Goal: Task Accomplishment & Management: Manage account settings

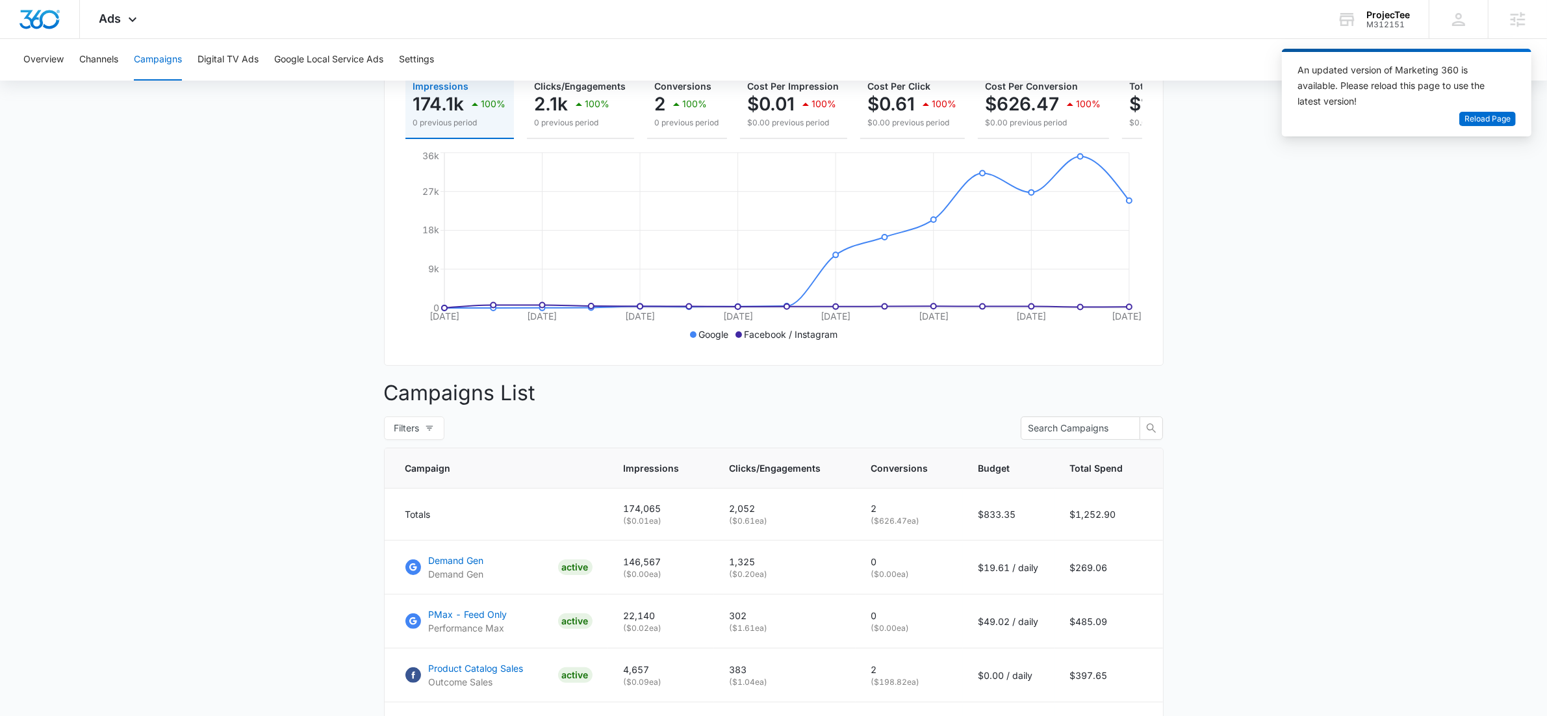
scroll to position [385, 0]
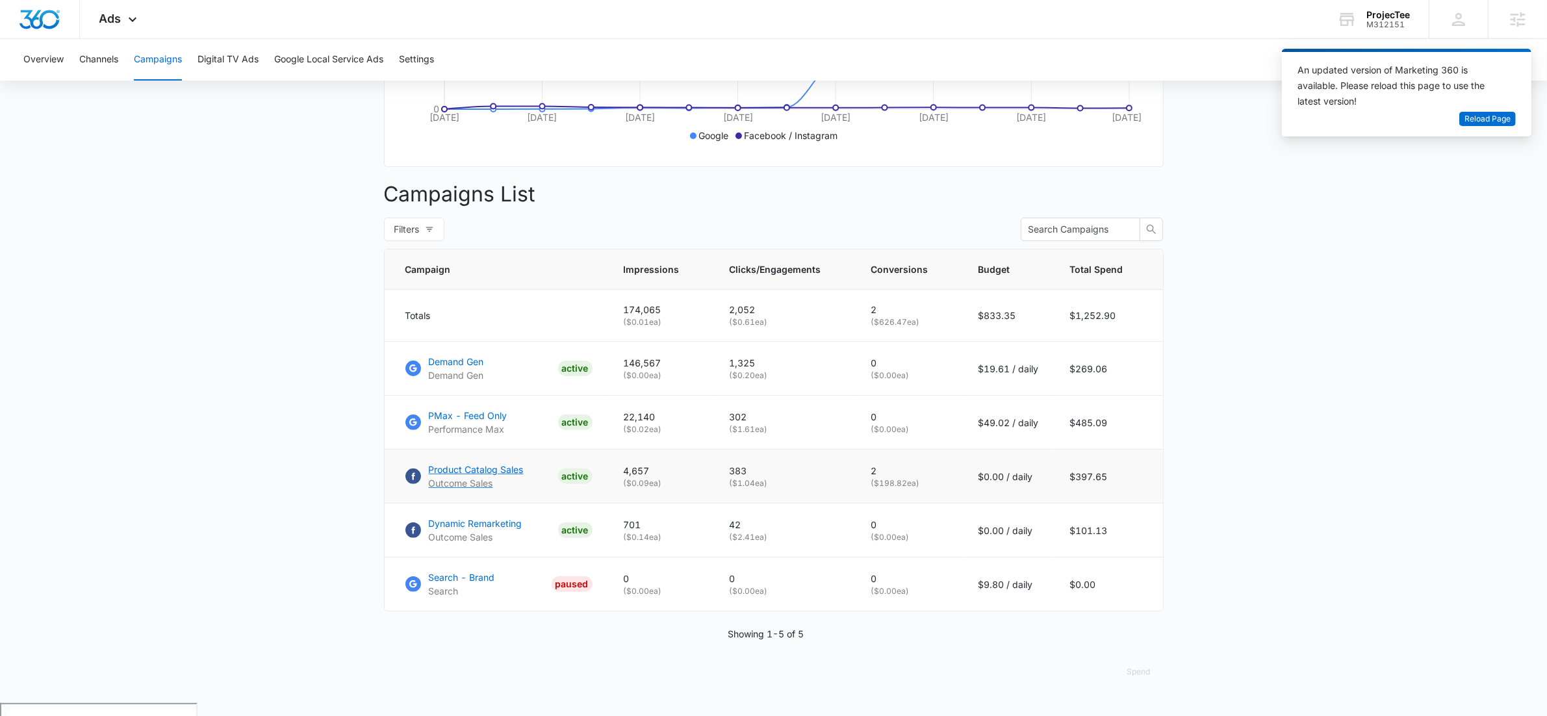
click at [471, 476] on p "Product Catalog Sales" at bounding box center [476, 470] width 95 height 14
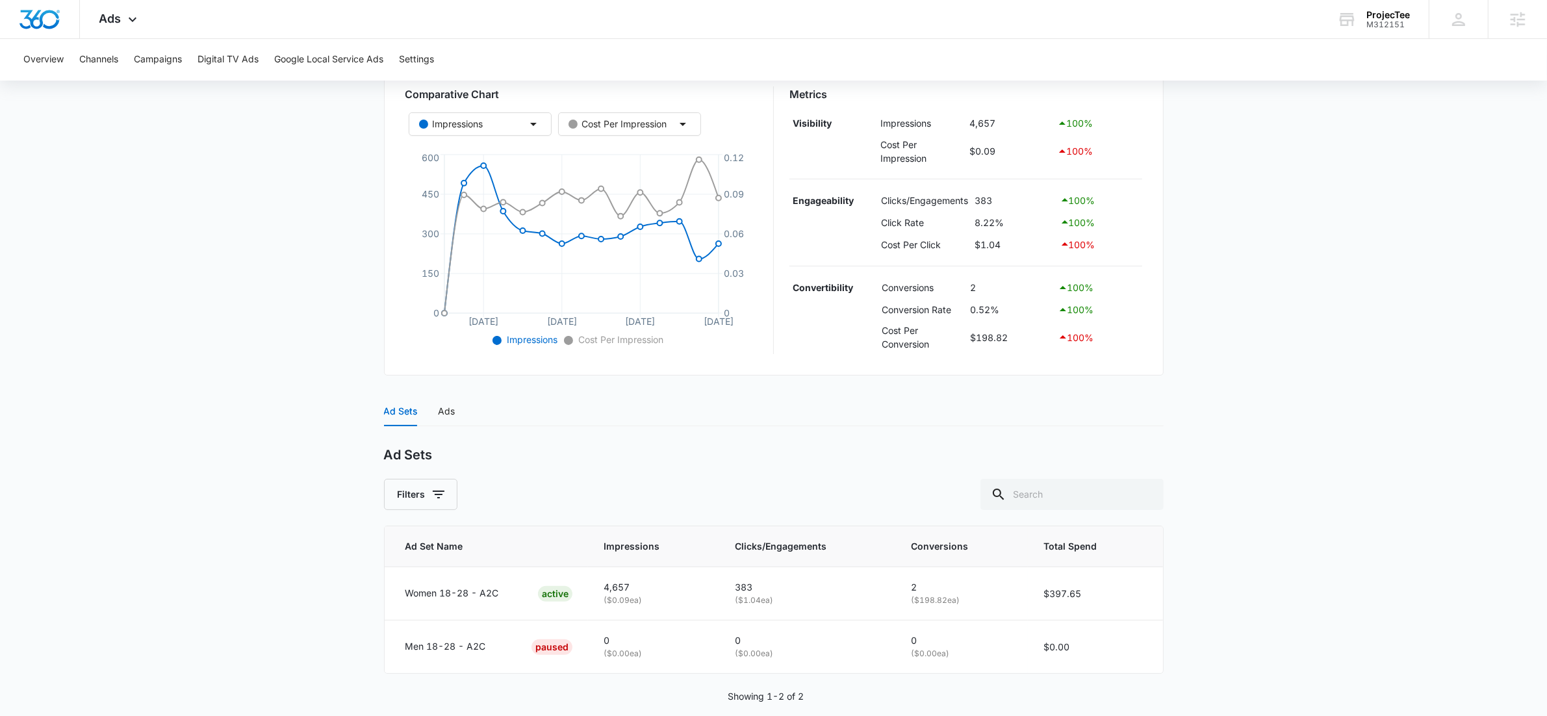
scroll to position [242, 0]
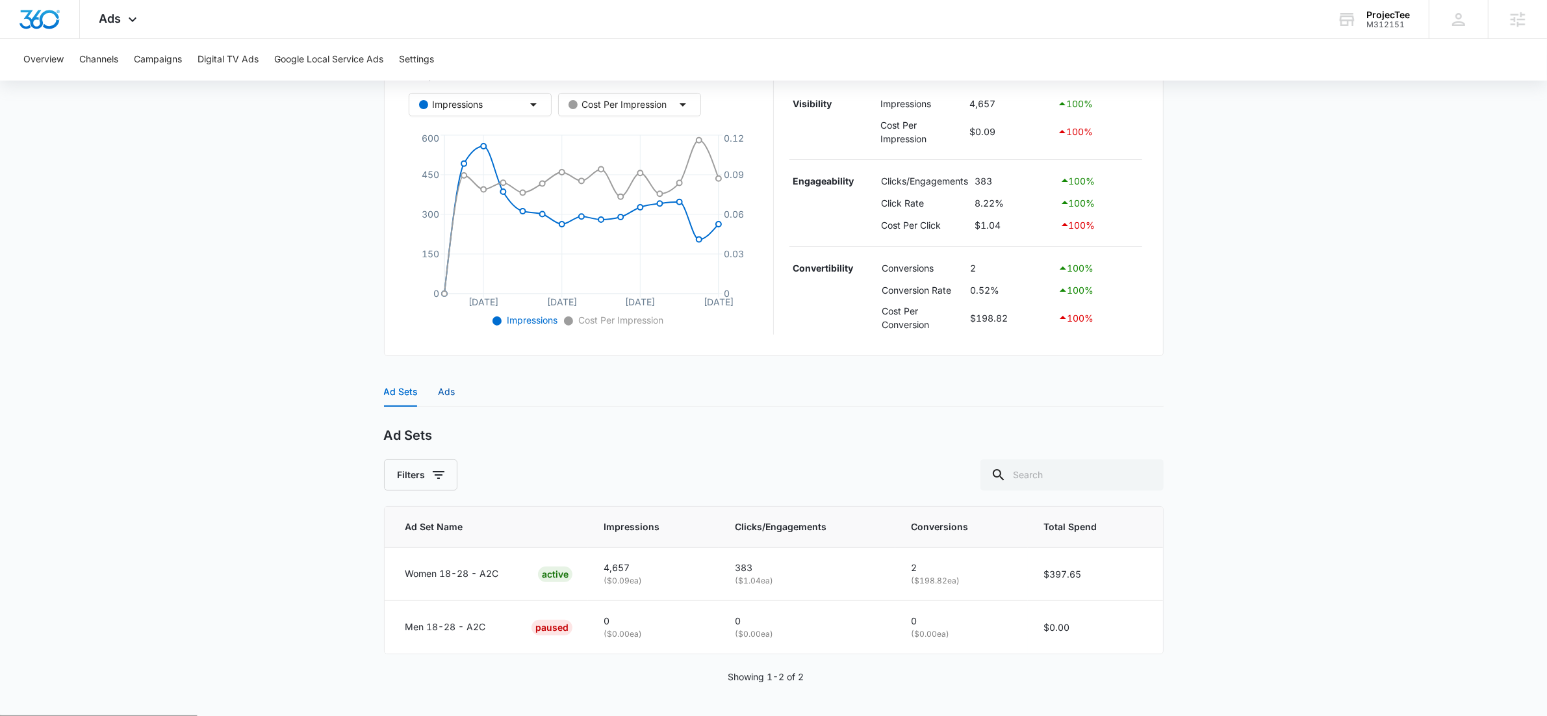
click at [451, 392] on div "Ads" at bounding box center [447, 392] width 17 height 14
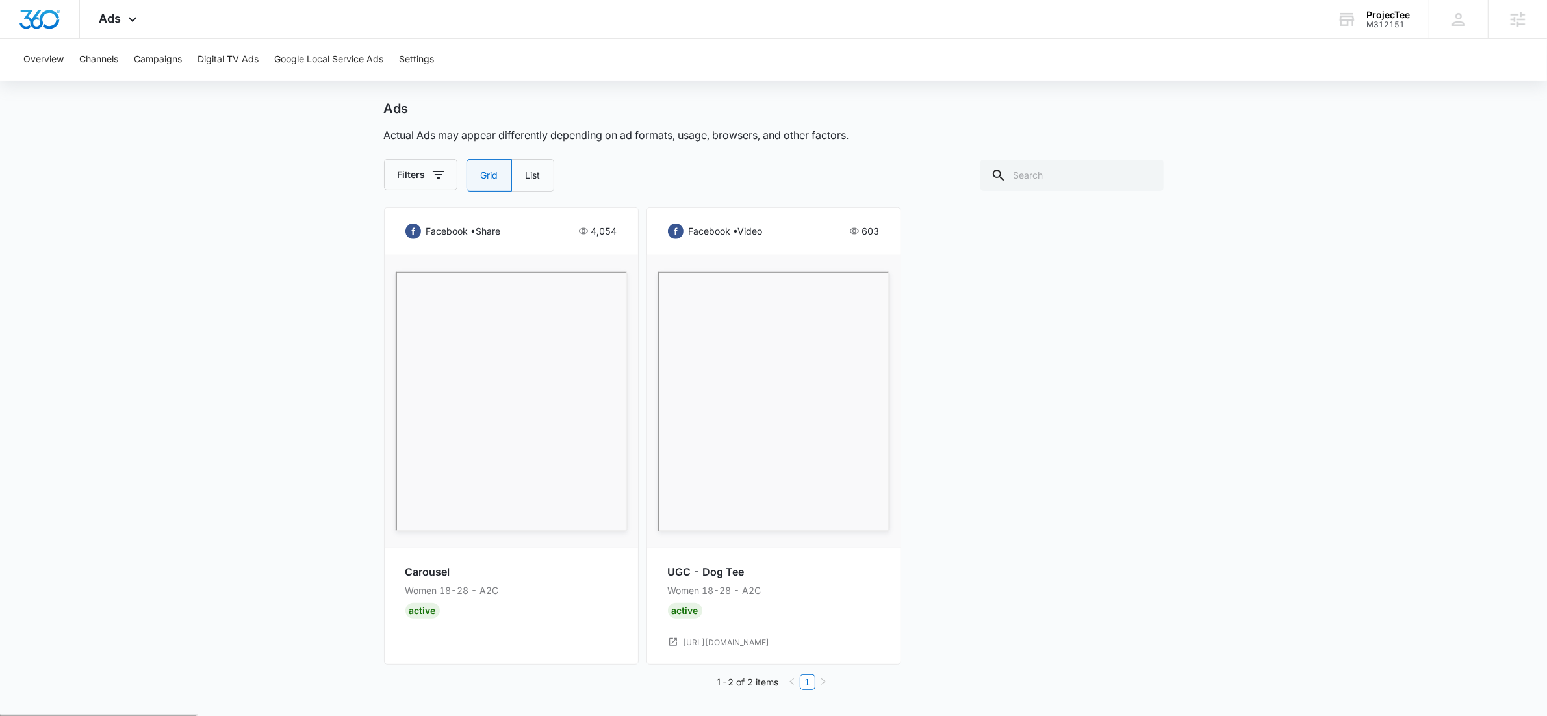
scroll to position [0, 0]
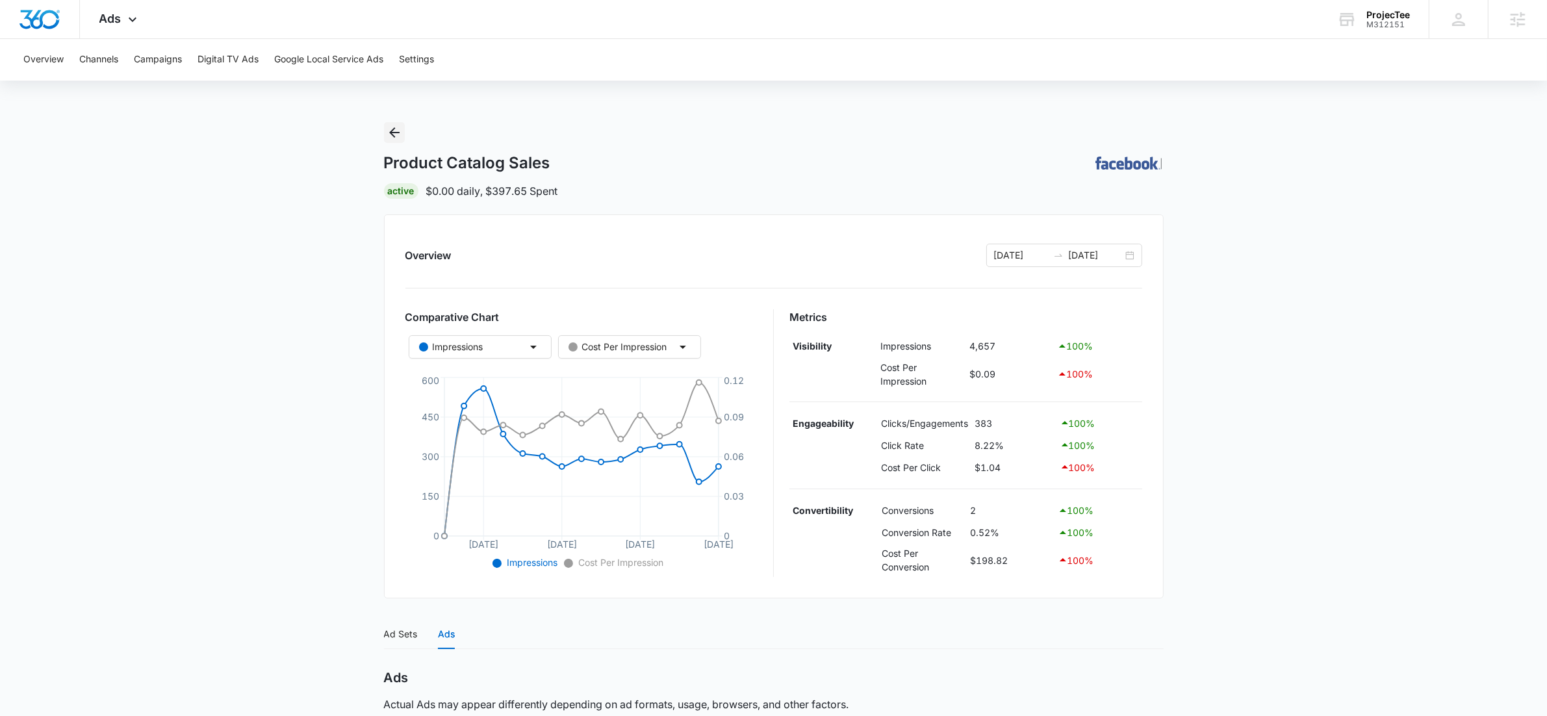
click at [398, 134] on icon "Back" at bounding box center [395, 133] width 16 height 16
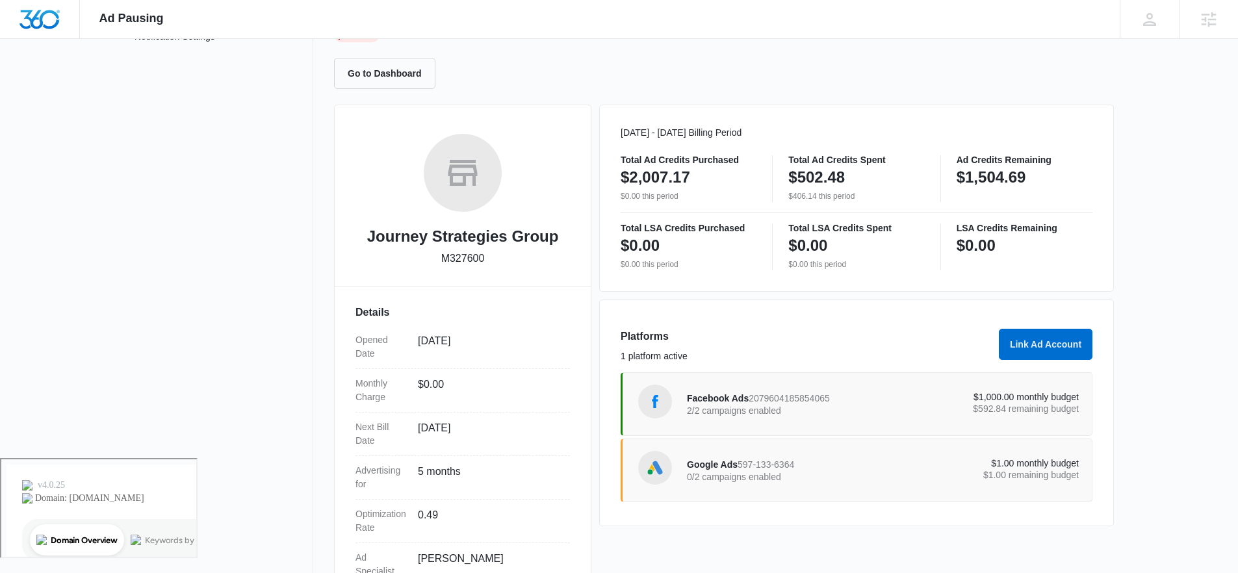
scroll to position [186, 0]
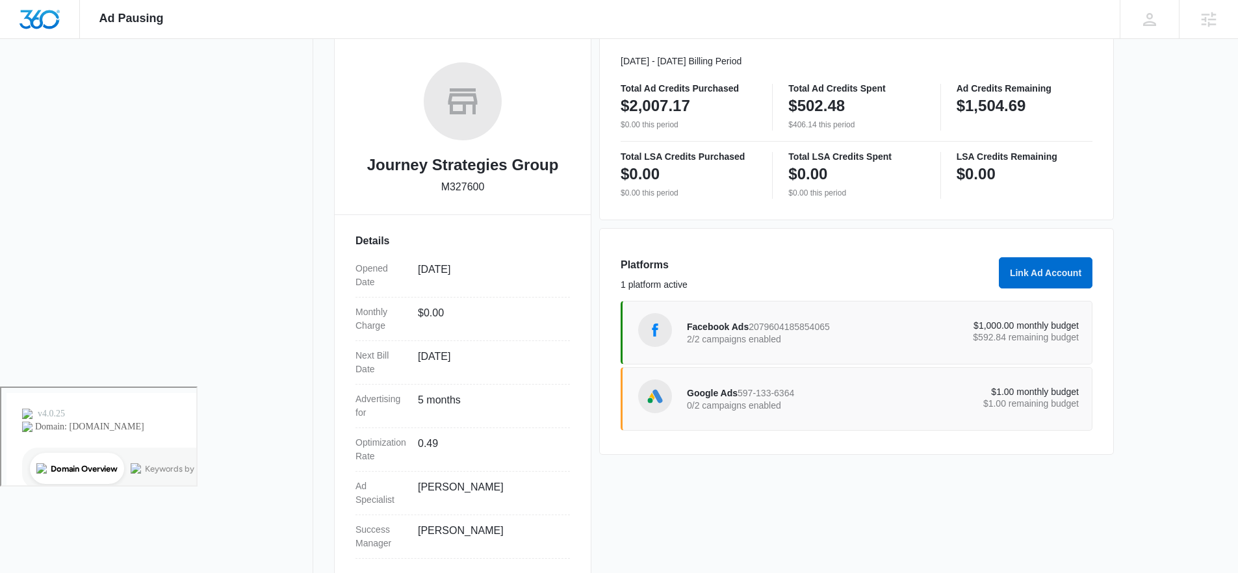
click at [954, 333] on p "$592.84 remaining budget" at bounding box center [981, 337] width 196 height 9
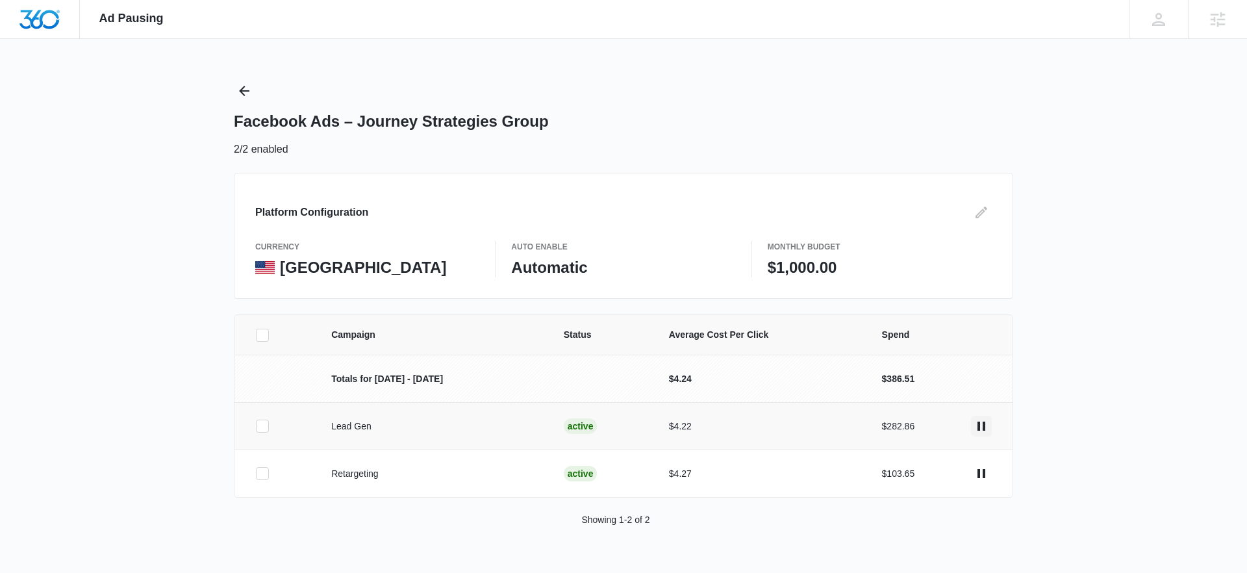
click at [983, 428] on icon "actions.pause" at bounding box center [982, 426] width 8 height 9
click at [981, 475] on icon "actions.pause" at bounding box center [982, 474] width 16 height 16
click at [249, 88] on icon "Back" at bounding box center [244, 91] width 16 height 16
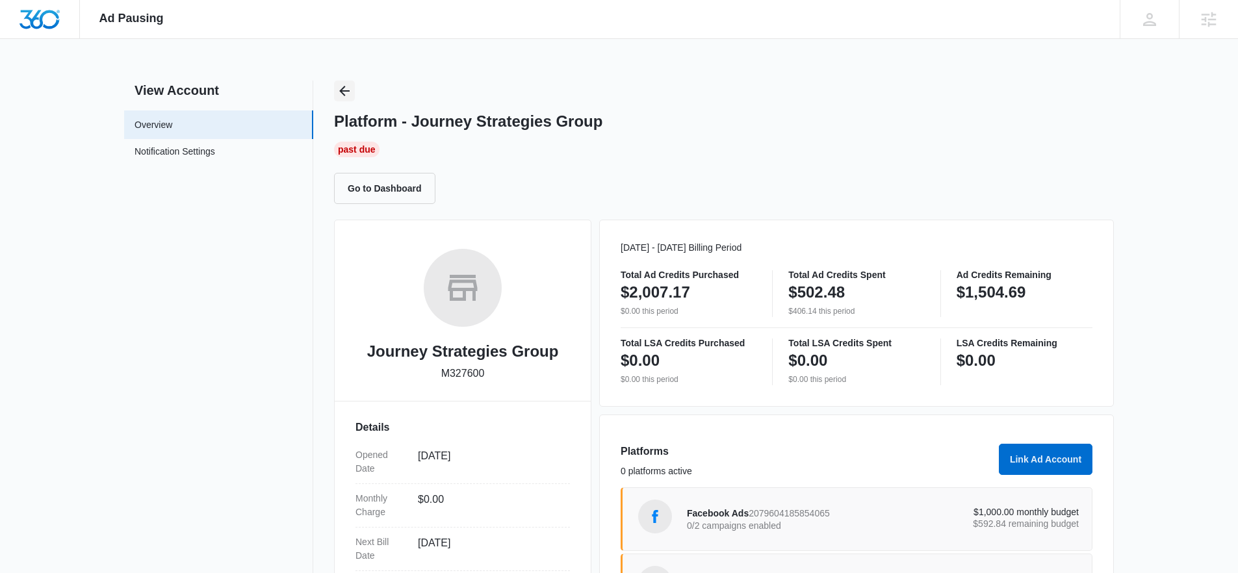
click at [348, 90] on icon "Back" at bounding box center [345, 91] width 16 height 16
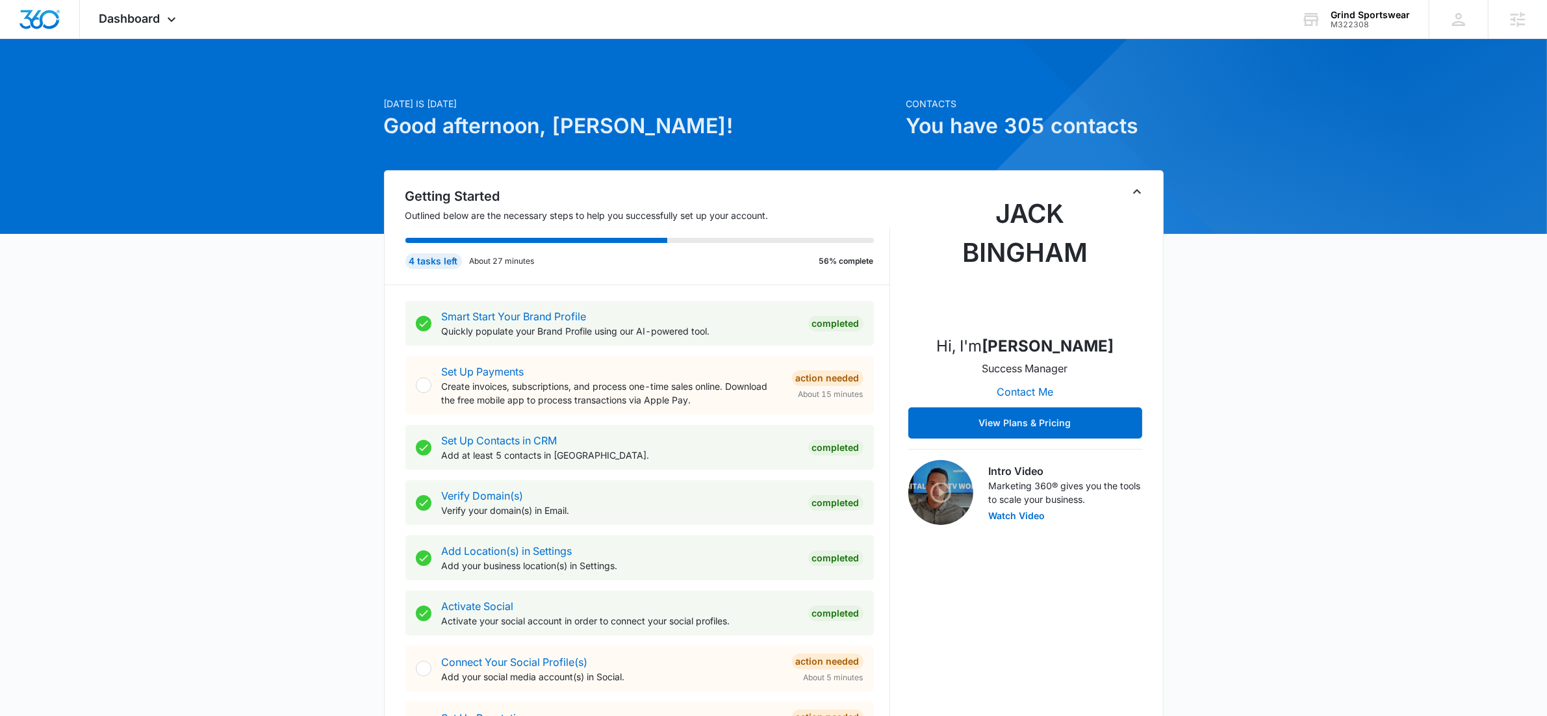
click at [166, 23] on icon at bounding box center [172, 23] width 16 height 16
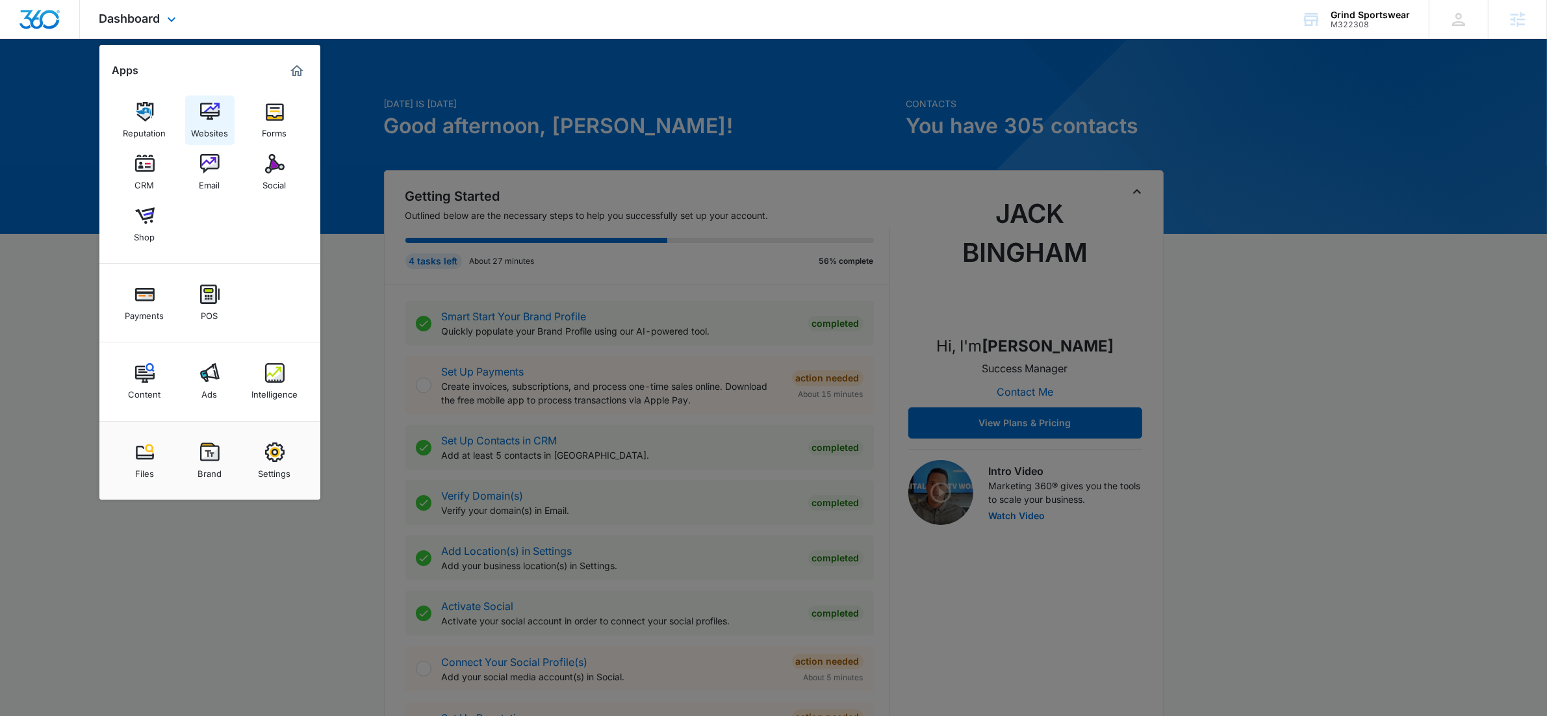
click at [212, 117] on img at bounding box center [209, 111] width 19 height 19
